Goal: Navigation & Orientation: Find specific page/section

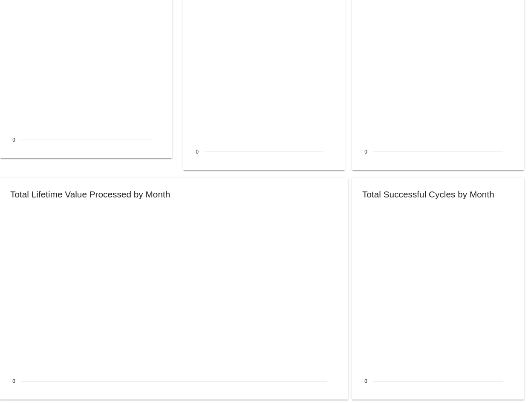
scroll to position [893, 0]
